Goal: Complete application form: Complete application form

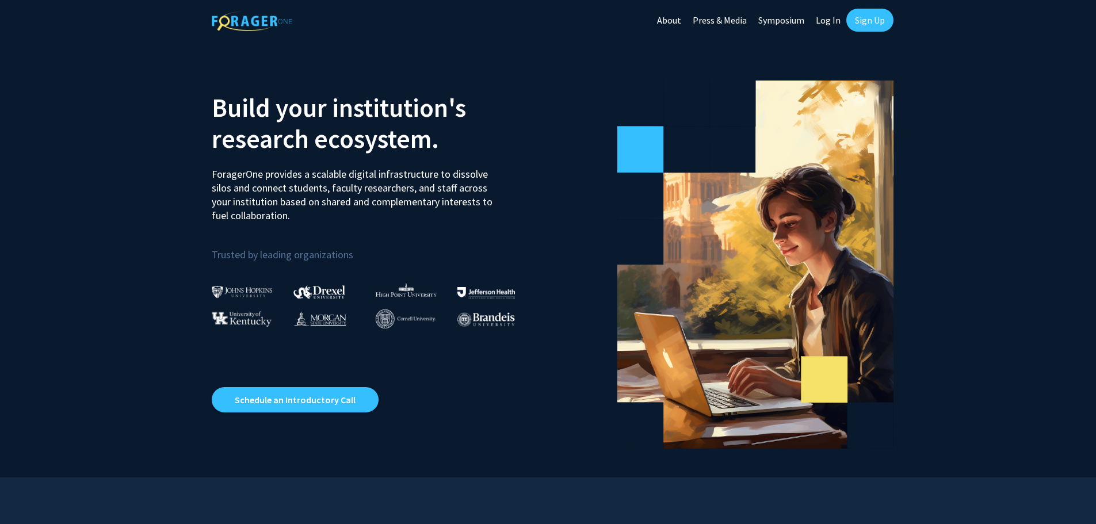
click at [826, 22] on link "Log In" at bounding box center [828, 20] width 36 height 40
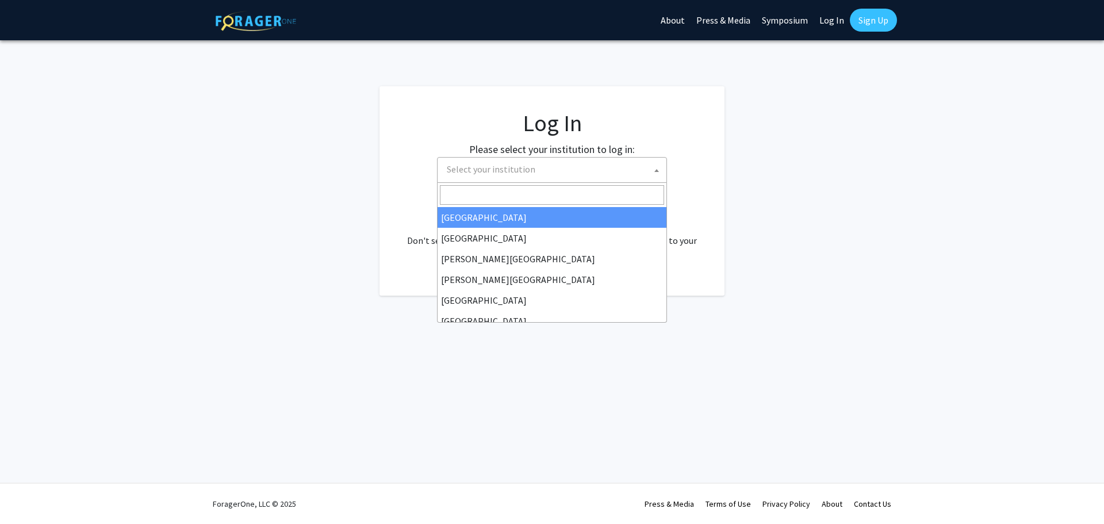
click at [597, 171] on span "Select your institution" at bounding box center [554, 170] width 224 height 24
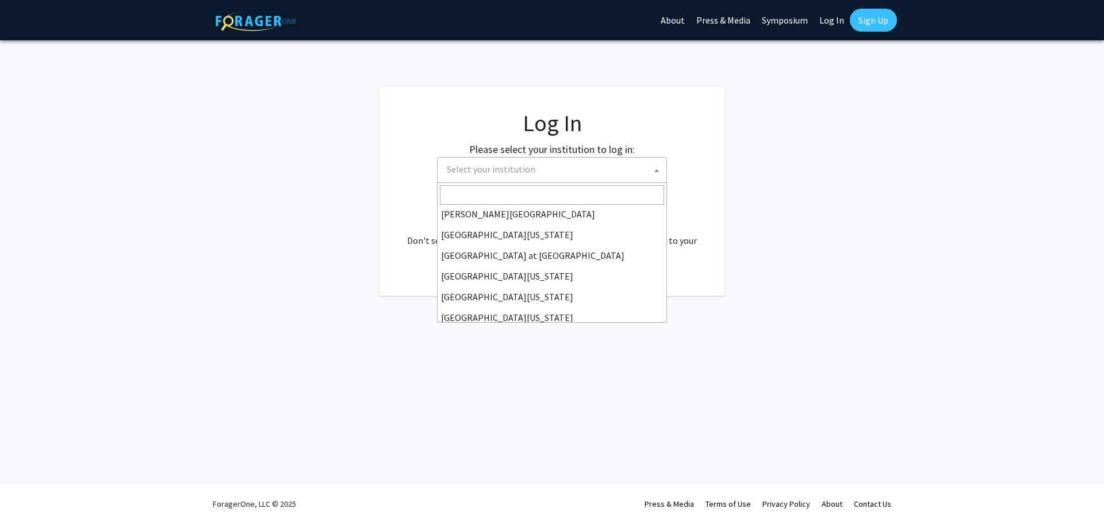
scroll to position [403, 0]
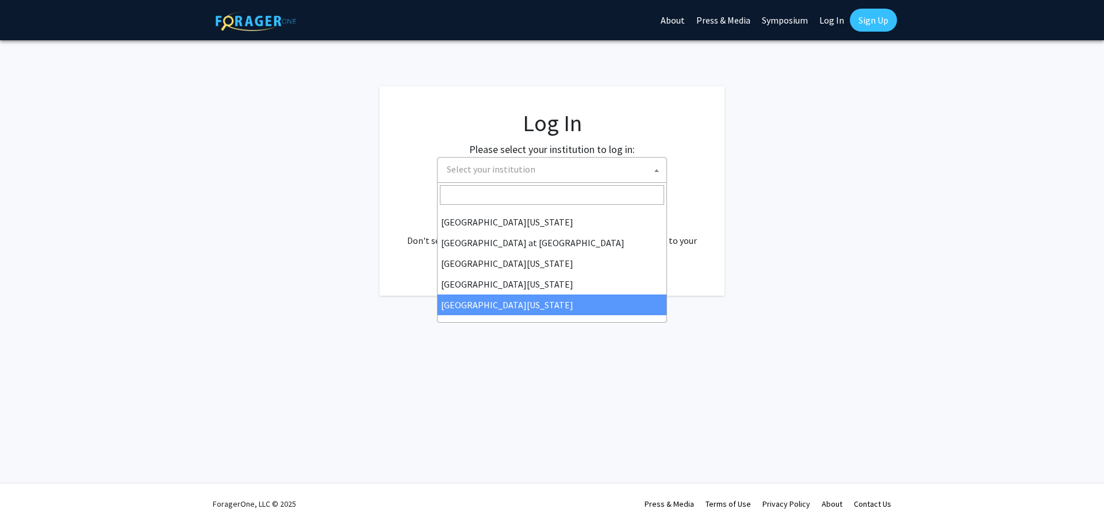
select select "33"
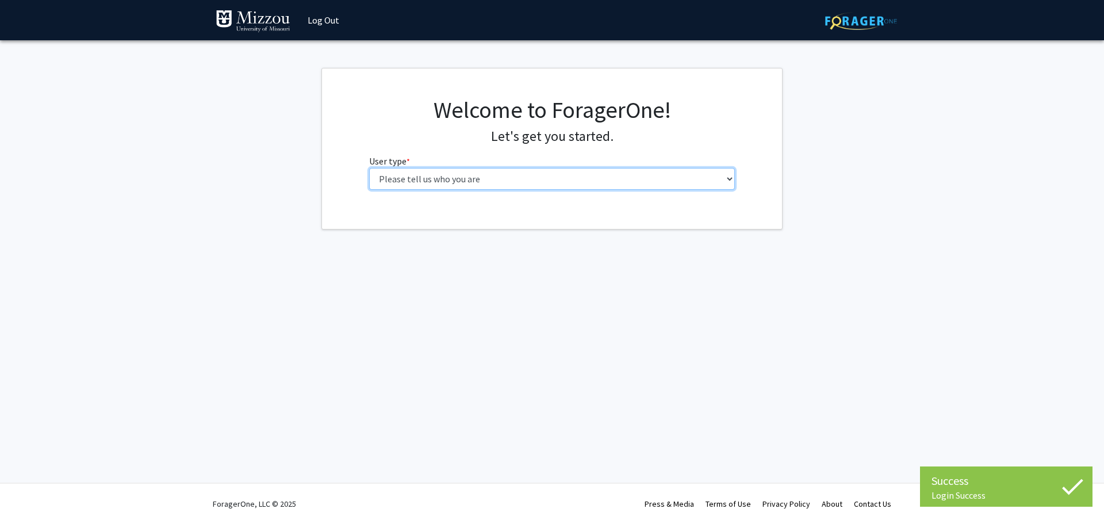
click at [523, 171] on select "Please tell us who you are Undergraduate Student Master's Student Doctoral Cand…" at bounding box center [552, 179] width 366 height 22
select select "5: faculty"
click at [369, 168] on select "Please tell us who you are Undergraduate Student Master's Student Doctoral Cand…" at bounding box center [552, 179] width 366 height 22
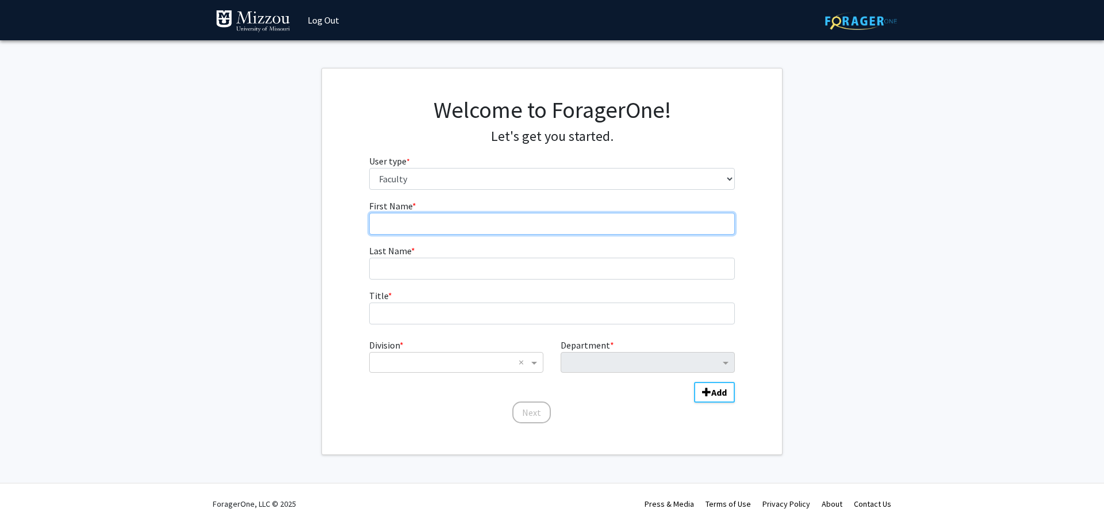
click at [477, 229] on input "First Name * required" at bounding box center [552, 224] width 366 height 22
type input "Sarah"
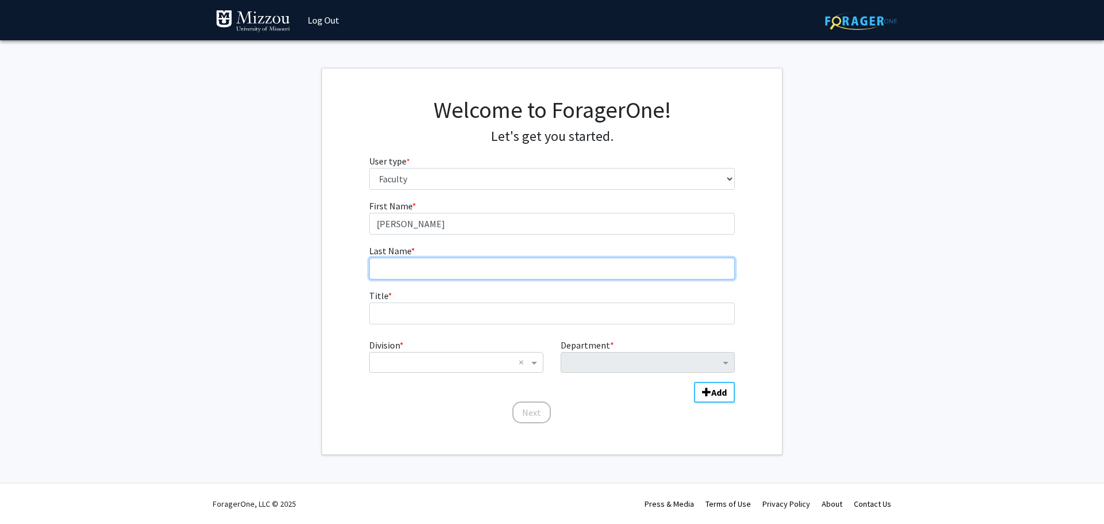
type input "Parsons"
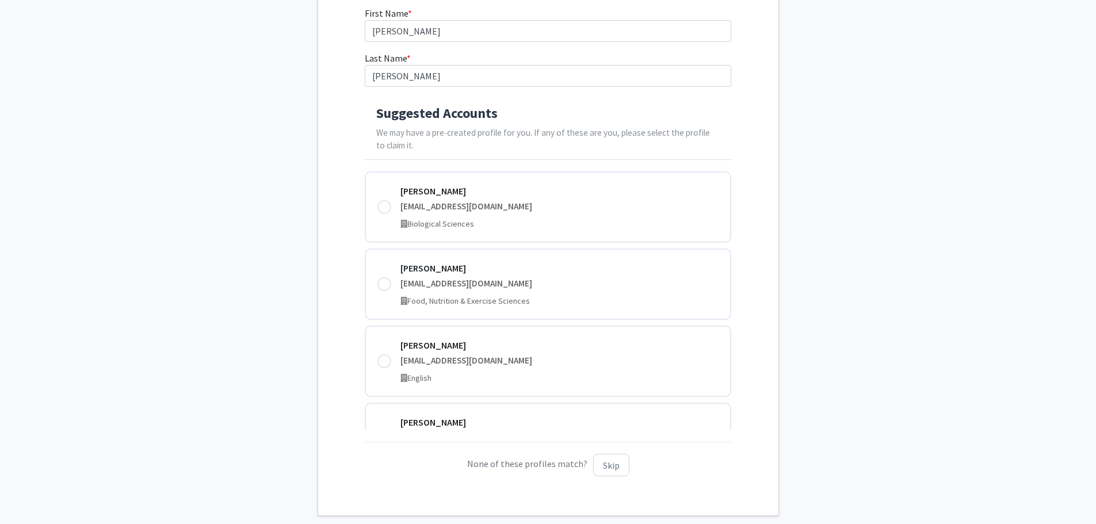
scroll to position [173, 0]
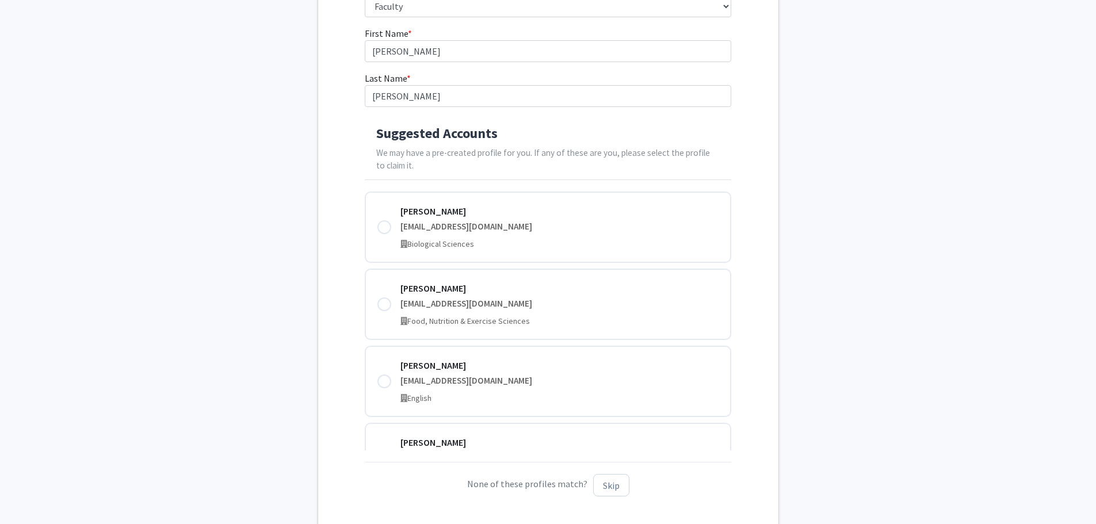
click at [871, 207] on fg-get-started "Welcome to ForagerOne! Let's get you started. User type * required Please tell …" at bounding box center [548, 215] width 1096 height 641
click at [707, 169] on p "We may have a pre-created profile for you. If any of these are you, please sele…" at bounding box center [547, 160] width 343 height 26
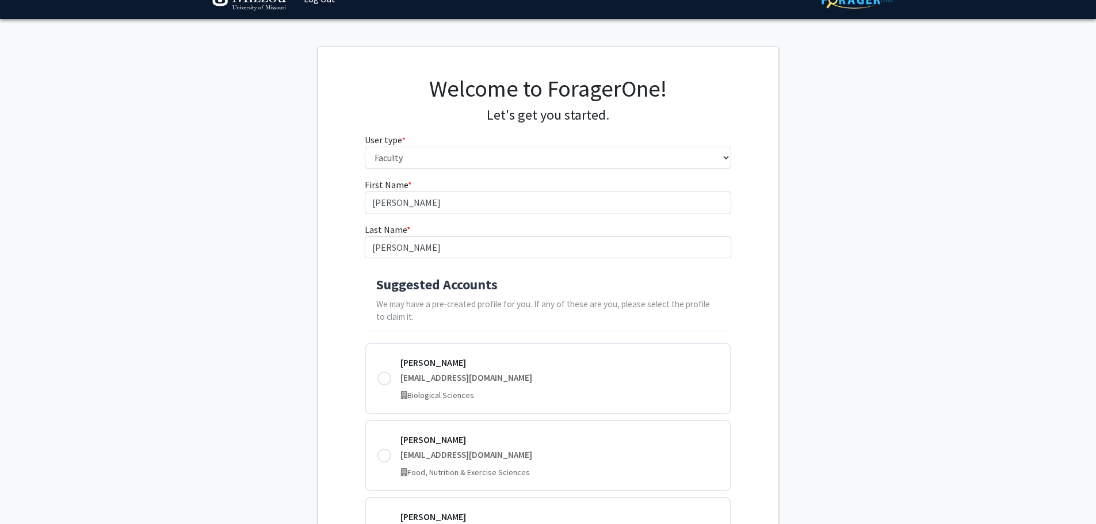
scroll to position [251, 0]
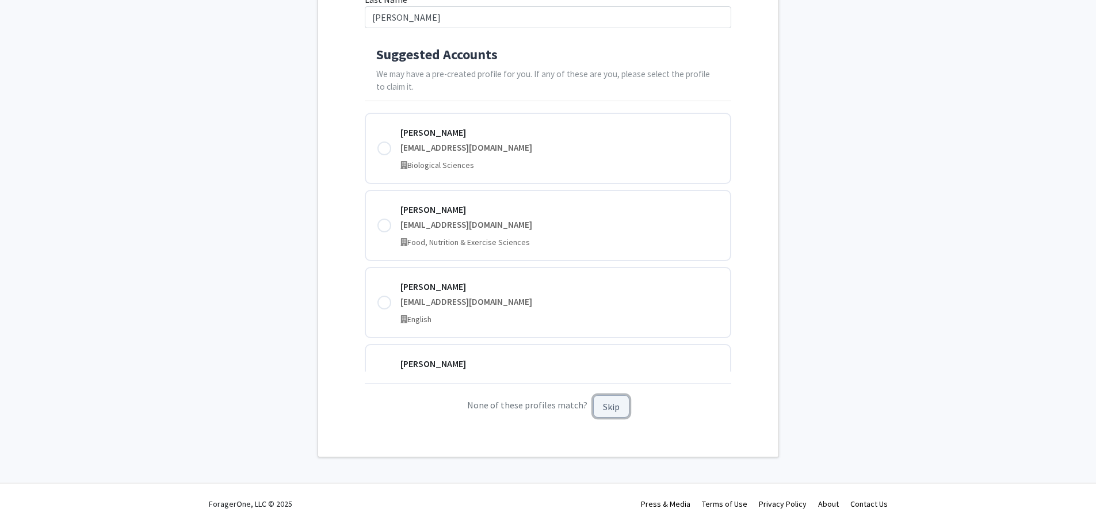
click at [596, 410] on button "Skip" at bounding box center [611, 406] width 36 height 22
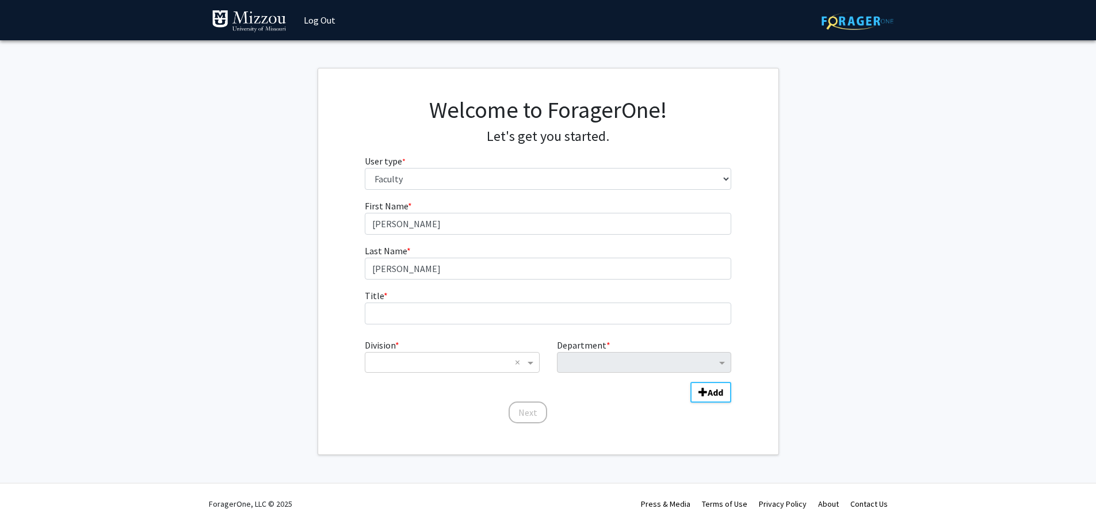
scroll to position [0, 0]
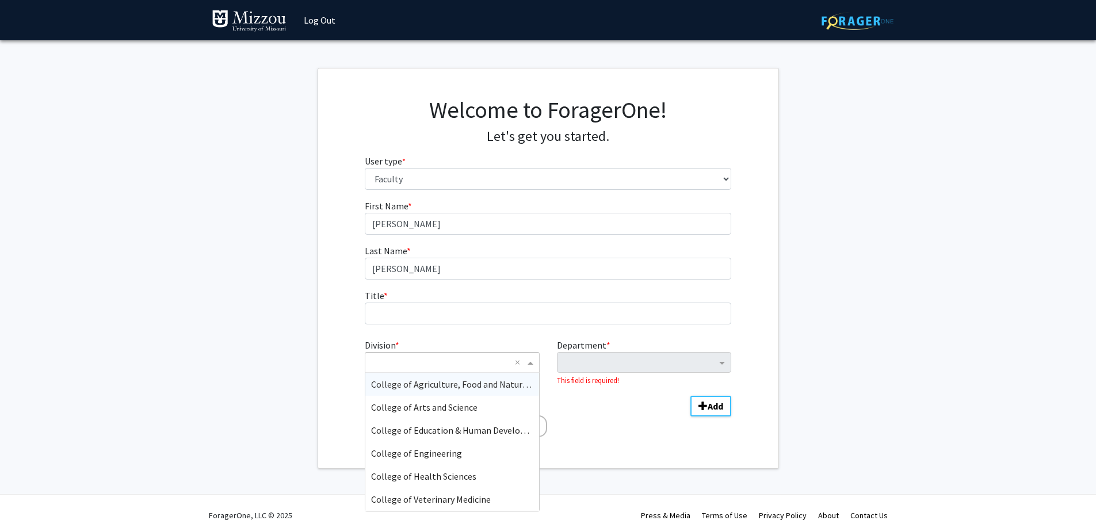
click at [453, 364] on input "Division" at bounding box center [440, 362] width 139 height 14
click at [447, 403] on span "College of Arts and Science" at bounding box center [424, 407] width 106 height 12
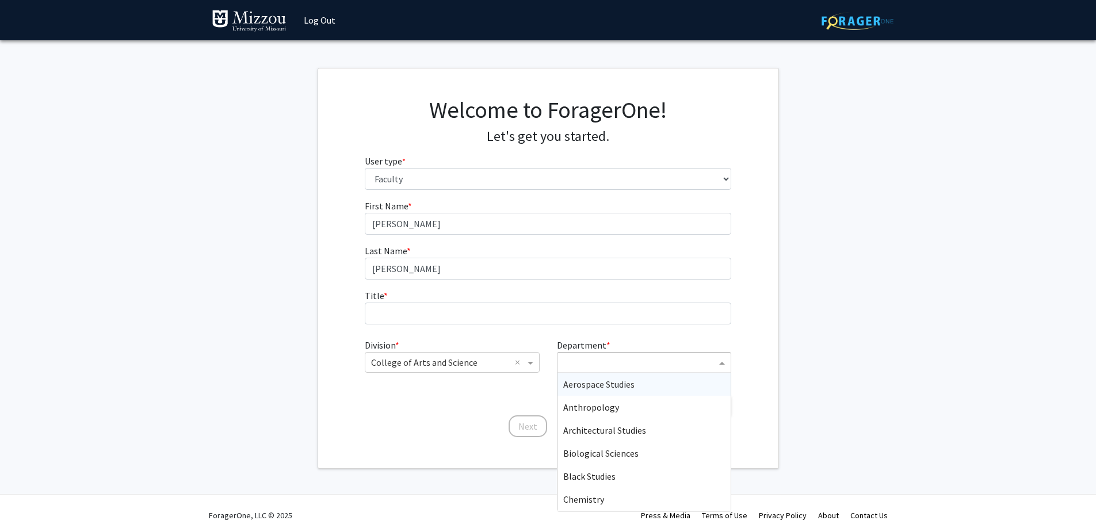
click at [665, 361] on input "Department" at bounding box center [639, 363] width 153 height 14
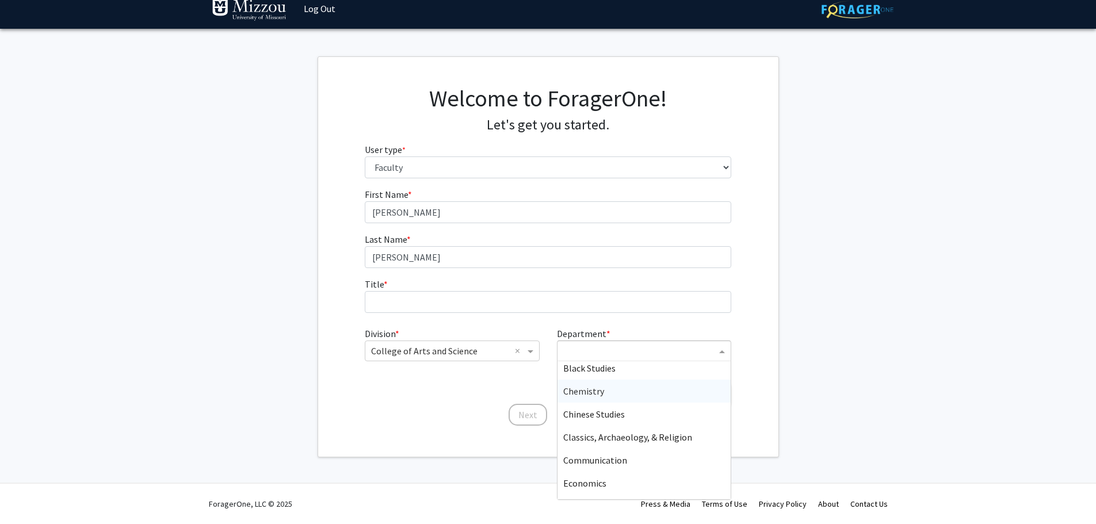
scroll to position [115, 0]
click at [615, 460] on div "Economics" at bounding box center [643, 464] width 173 height 23
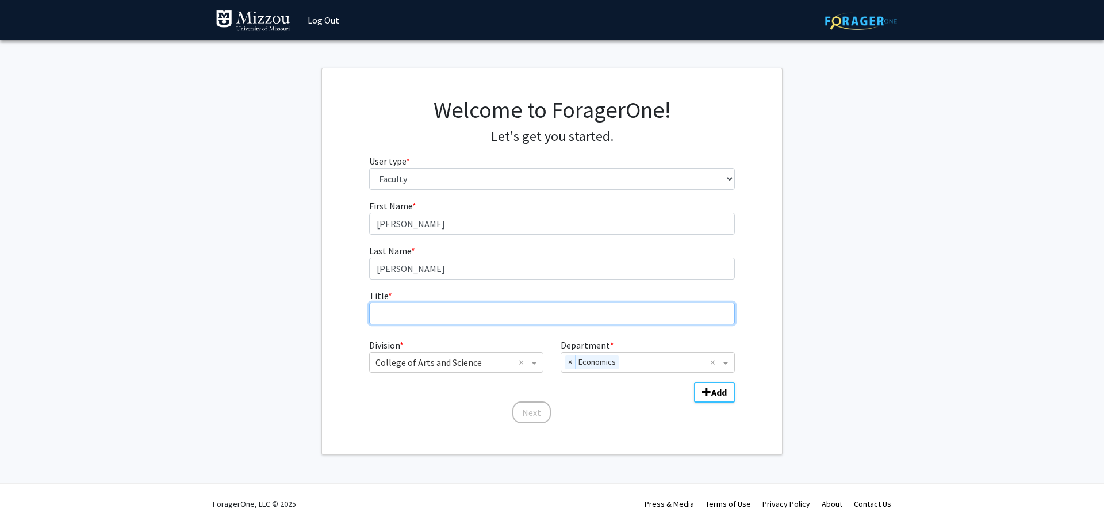
click at [534, 310] on input "Title * required" at bounding box center [552, 314] width 366 height 22
